Goal: Task Accomplishment & Management: Manage account settings

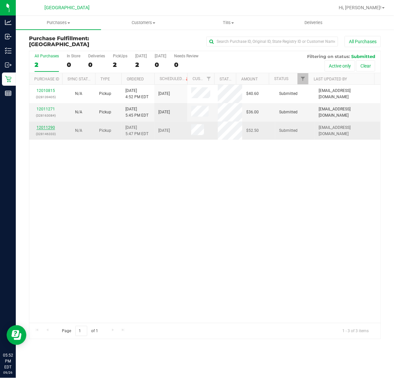
click at [50, 126] on link "12011290" at bounding box center [46, 127] width 18 height 5
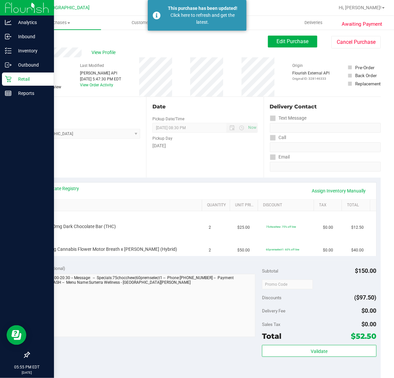
click at [2, 78] on div "Retail" at bounding box center [28, 78] width 52 height 13
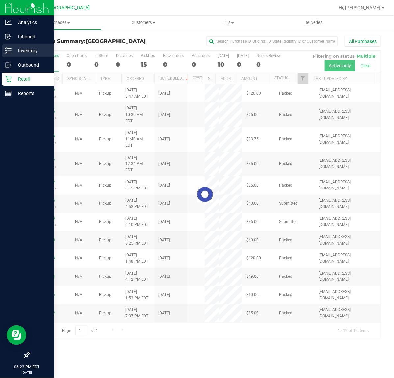
click at [35, 50] on p "Inventory" at bounding box center [32, 51] width 40 height 8
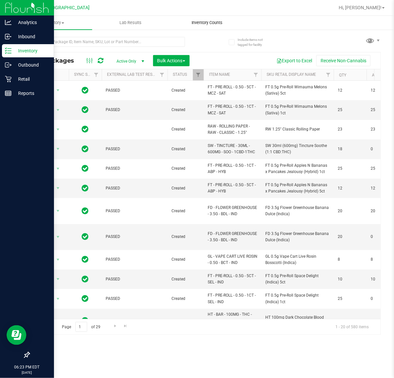
click at [215, 20] on span "Inventory Counts" at bounding box center [207, 23] width 49 height 6
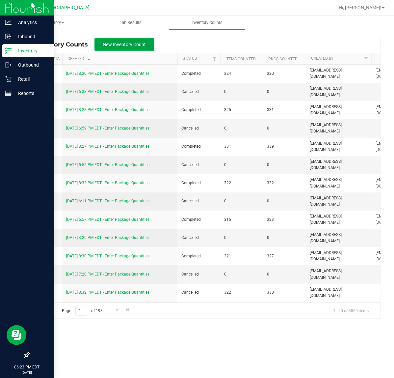
click at [121, 44] on span "New Inventory Count" at bounding box center [124, 44] width 43 height 5
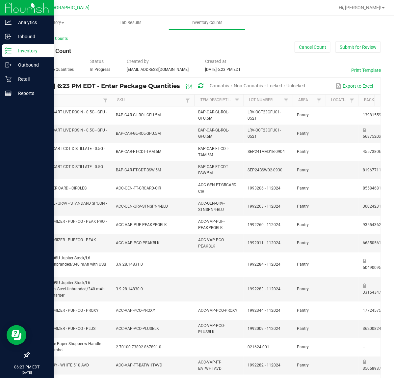
click at [306, 83] on span "Unlocked" at bounding box center [296, 85] width 19 height 5
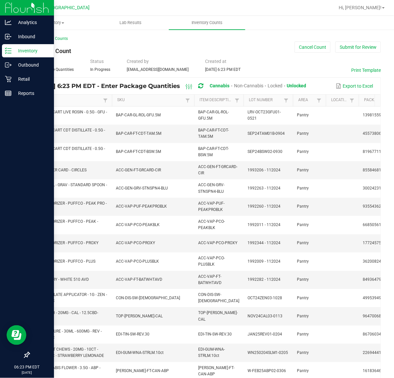
click at [67, 99] on link "Item" at bounding box center [68, 100] width 66 height 5
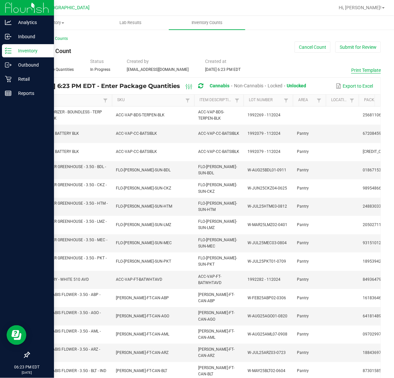
click at [358, 68] on button "Print Template" at bounding box center [366, 70] width 30 height 7
click at [320, 48] on button "Cancel Count" at bounding box center [313, 47] width 36 height 11
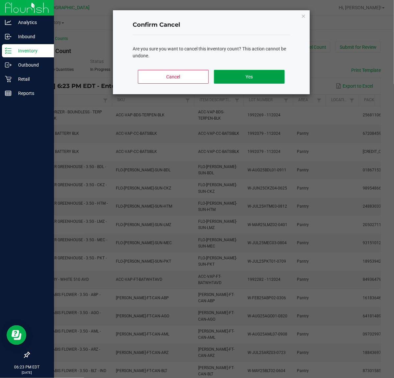
click at [258, 72] on button "Yes" at bounding box center [249, 77] width 71 height 14
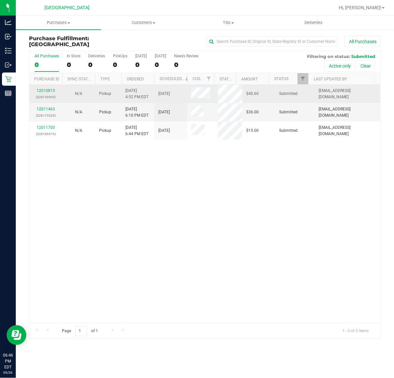
click at [50, 88] on div "12010815 (328139405)" at bounding box center [45, 94] width 25 height 13
click at [48, 89] on link "12010815" at bounding box center [46, 90] width 18 height 5
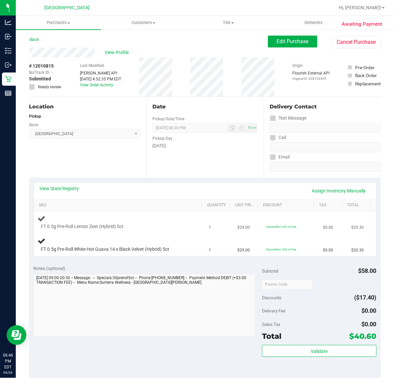
click at [151, 223] on div "FT 0.5g Pre-Roll Lemon Zest (Hybrid) 5ct" at bounding box center [113, 226] width 150 height 7
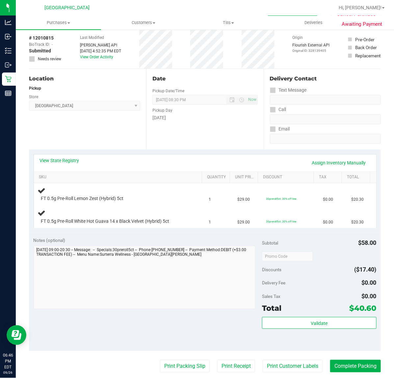
scroll to position [41, 0]
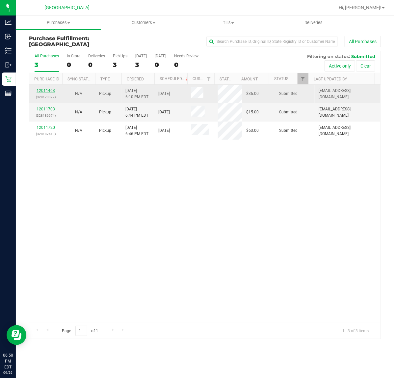
click at [46, 93] on link "12011463" at bounding box center [46, 90] width 18 height 5
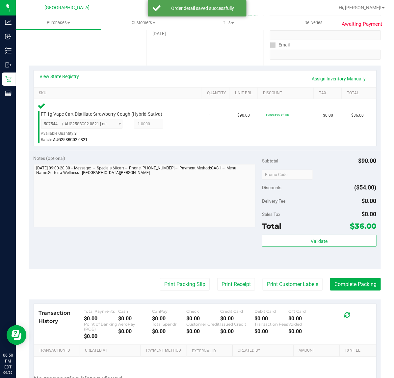
scroll to position [173, 0]
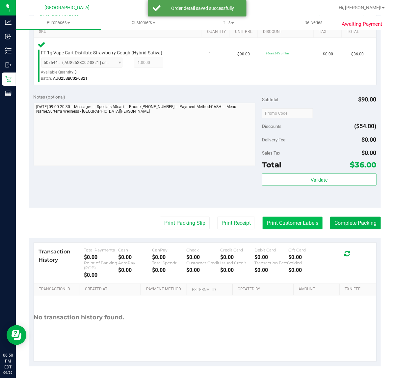
click at [297, 227] on button "Print Customer Labels" at bounding box center [293, 223] width 60 height 13
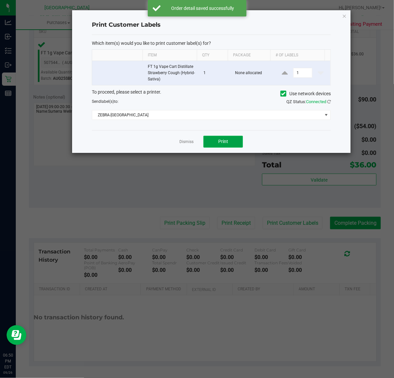
click at [216, 140] on button "Print" at bounding box center [224, 142] width 40 height 12
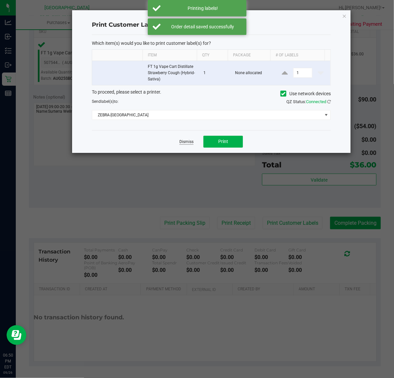
click at [190, 142] on link "Dismiss" at bounding box center [187, 142] width 14 height 6
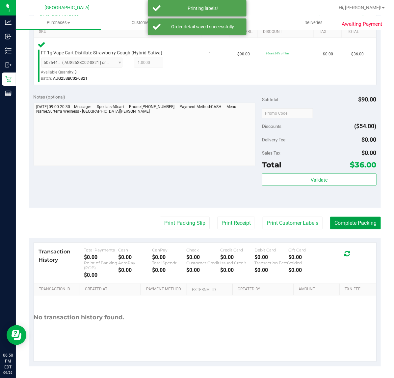
click at [367, 223] on button "Complete Packing" at bounding box center [355, 223] width 51 height 13
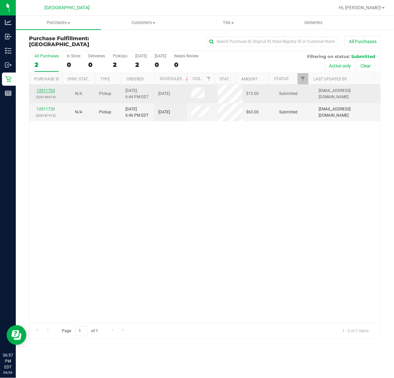
click at [50, 93] on link "12011703" at bounding box center [46, 90] width 18 height 5
click at [51, 97] on p "(328187413)" at bounding box center [45, 97] width 25 height 6
click at [48, 88] on link "12011720" at bounding box center [46, 90] width 18 height 5
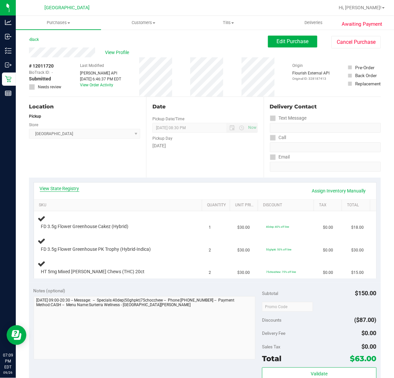
click at [68, 188] on link "View State Registry" at bounding box center [60, 188] width 40 height 7
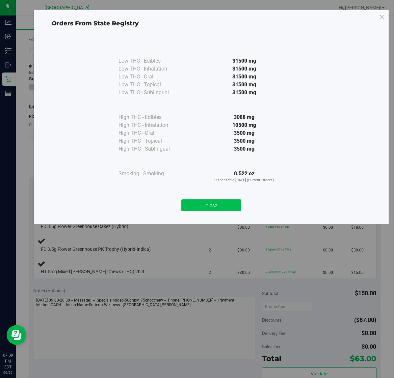
click at [224, 201] on button "Close" at bounding box center [212, 205] width 60 height 12
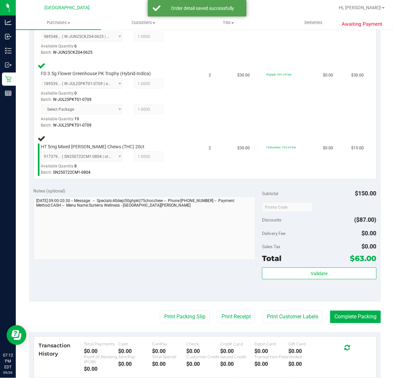
scroll to position [206, 0]
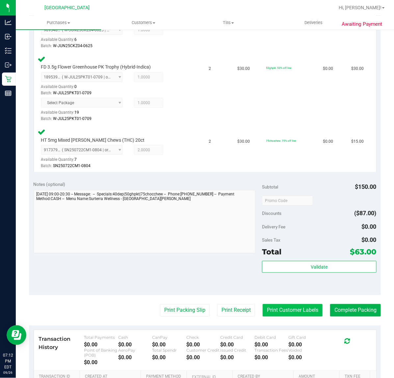
click at [309, 311] on button "Print Customer Labels" at bounding box center [293, 310] width 60 height 13
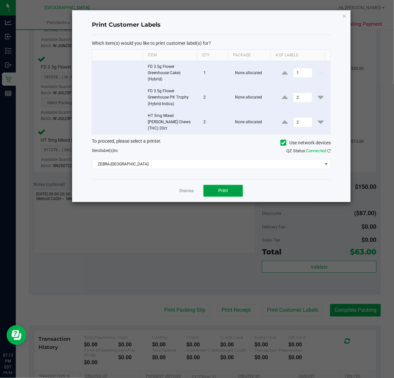
click at [223, 188] on span "Print" at bounding box center [223, 190] width 10 height 5
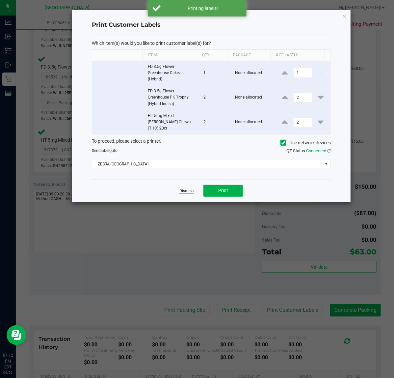
click at [185, 188] on link "Dismiss" at bounding box center [187, 191] width 14 height 6
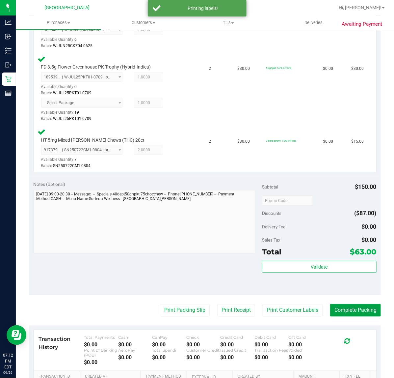
click at [338, 312] on button "Complete Packing" at bounding box center [355, 310] width 51 height 13
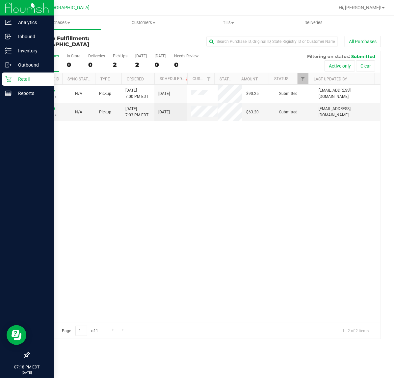
click at [25, 80] on p "Retail" at bounding box center [32, 79] width 40 height 8
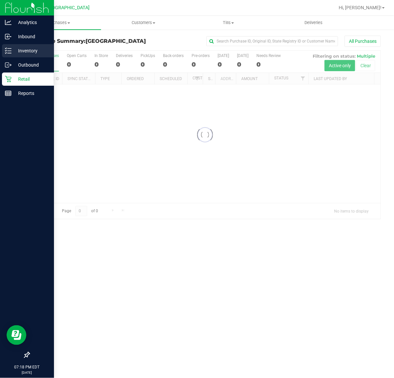
click at [31, 48] on p "Inventory" at bounding box center [32, 51] width 40 height 8
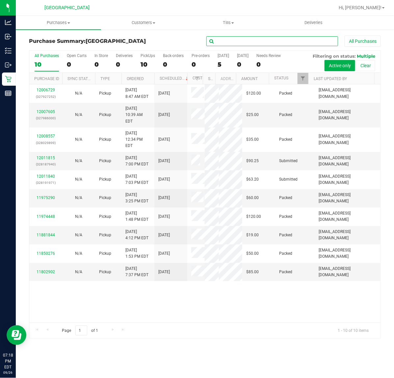
click at [274, 43] on input "text" at bounding box center [273, 41] width 132 height 10
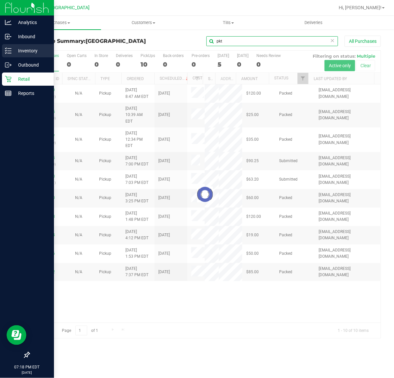
type input "pkt"
click at [29, 46] on div "Inventory" at bounding box center [28, 50] width 52 height 13
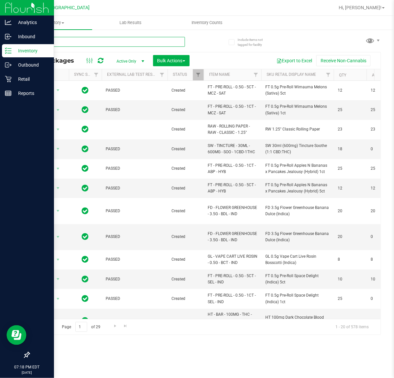
click at [105, 42] on input "text" at bounding box center [107, 42] width 156 height 10
type input "pkt"
